Goal: Find specific page/section: Find specific page/section

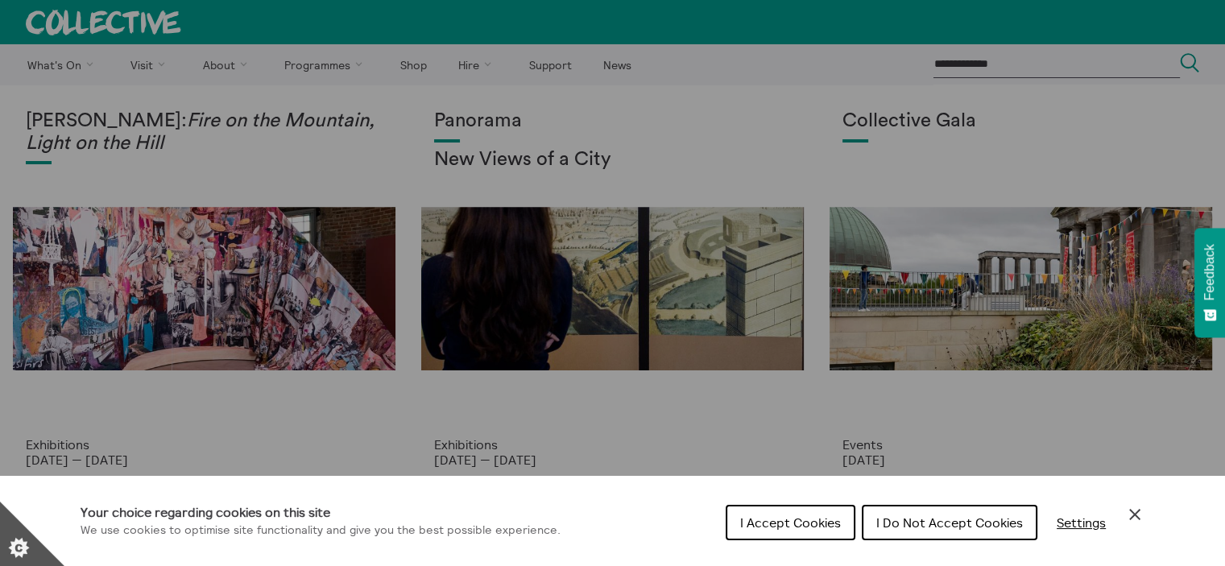
click at [795, 524] on span "I Accept Cookies" at bounding box center [790, 523] width 101 height 16
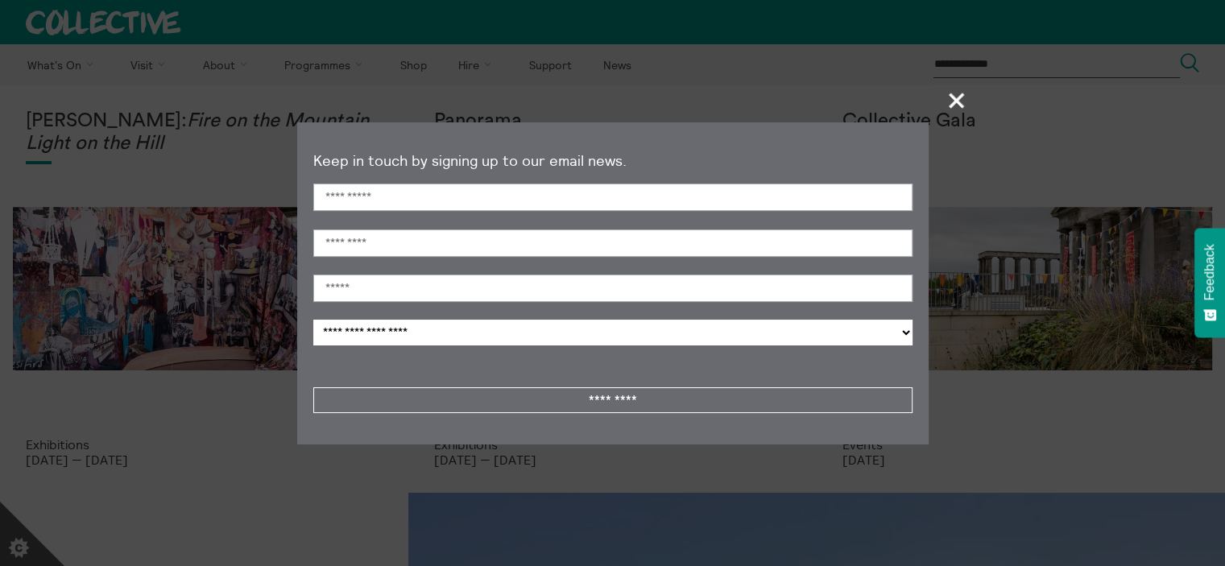
click at [1074, 144] on section "**********" at bounding box center [612, 283] width 1225 height 566
click at [954, 96] on span "+" at bounding box center [957, 100] width 48 height 48
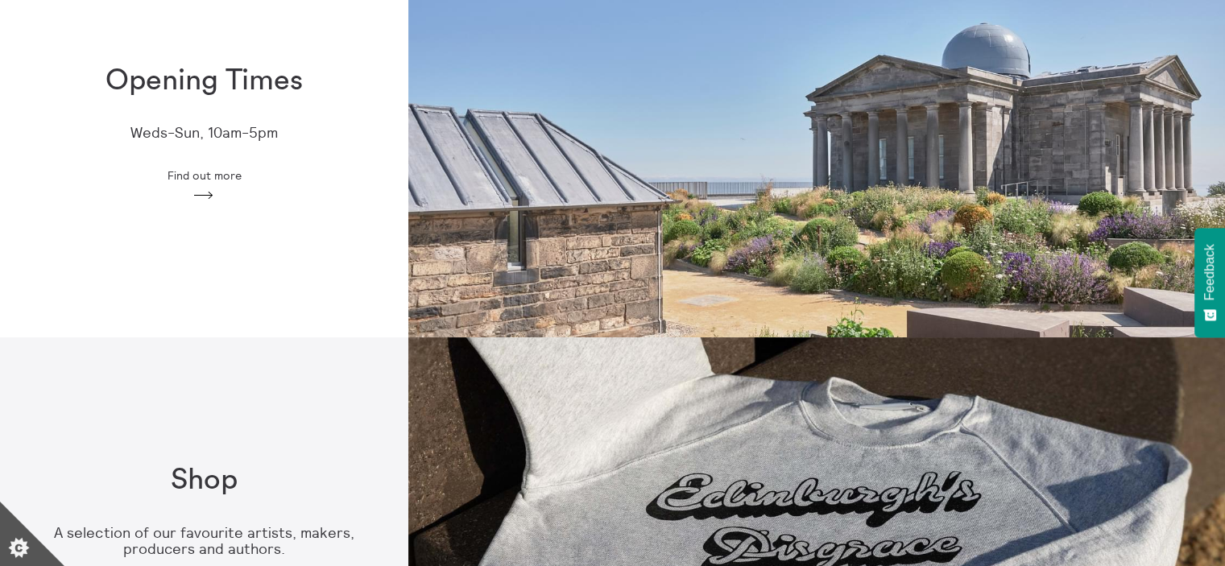
scroll to position [483, 0]
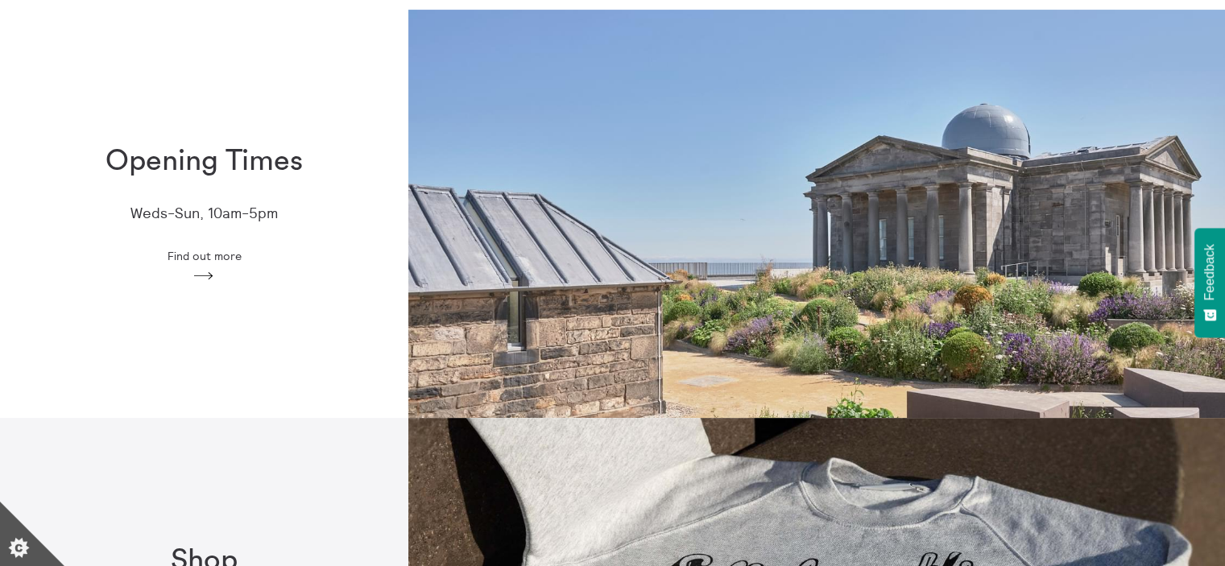
click at [209, 254] on span "Find out more" at bounding box center [204, 256] width 74 height 13
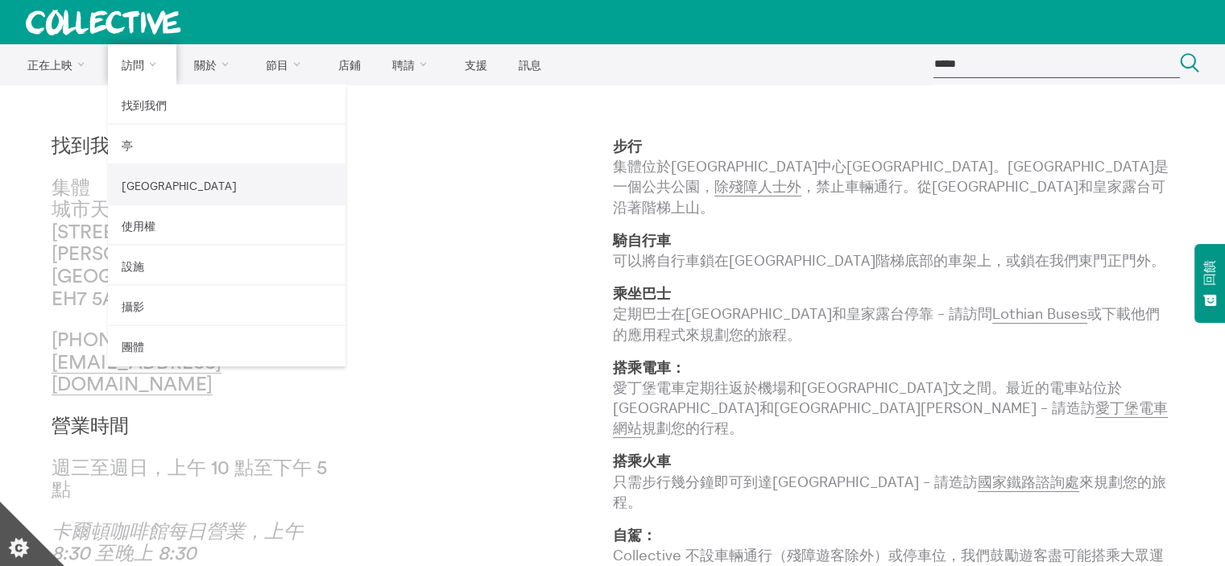
click at [145, 193] on link "[GEOGRAPHIC_DATA]" at bounding box center [227, 185] width 238 height 40
